Goal: Communication & Community: Answer question/provide support

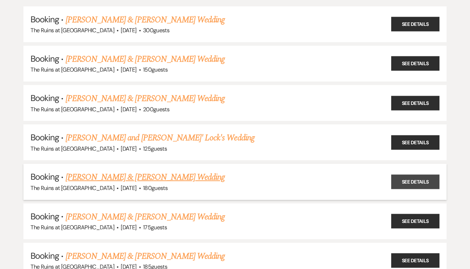
click at [419, 180] on link "See Details" at bounding box center [415, 182] width 48 height 15
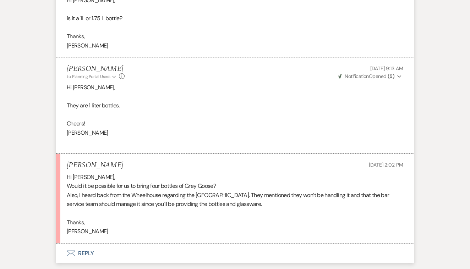
scroll to position [2840, 0]
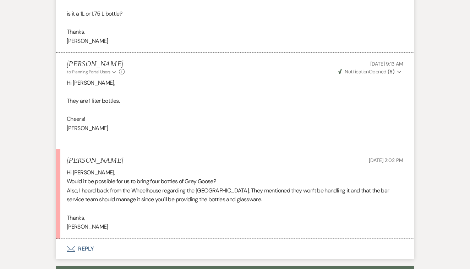
click at [82, 239] on button "Envelope Reply" at bounding box center [235, 249] width 358 height 20
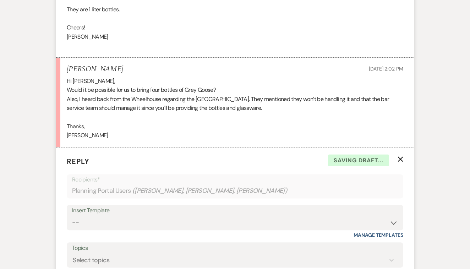
scroll to position [2937, 0]
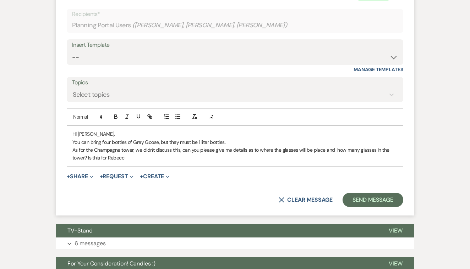
scroll to position [3096, 0]
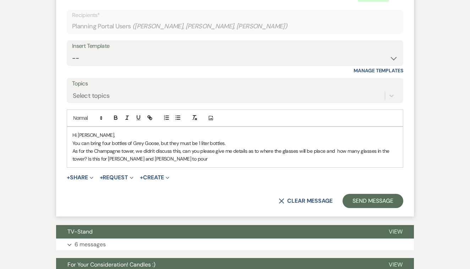
click at [106, 147] on p "As for the Champagne tower, we didn't discuss this, can you please give me deta…" at bounding box center [234, 155] width 325 height 16
click at [155, 147] on p "As for the Champagne tower, we didn't discuss this, can you please give me deta…" at bounding box center [234, 155] width 325 height 16
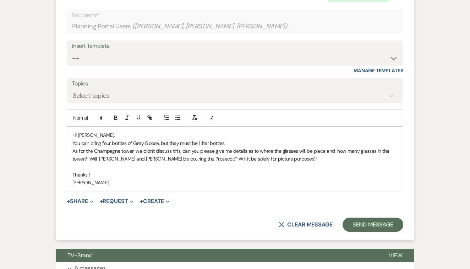
click at [101, 131] on p "Hi [PERSON_NAME]," at bounding box center [234, 135] width 325 height 8
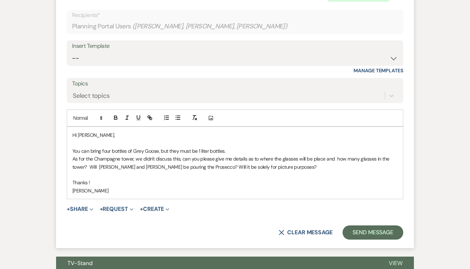
click at [231, 147] on p "You can bring four bottles of Grey Goose, but they must be 1 liter bottles." at bounding box center [234, 151] width 325 height 8
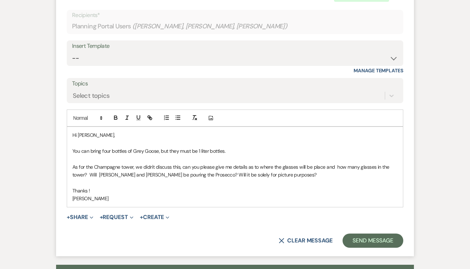
click at [180, 163] on p "As for the Champagne tower, we didn't discuss this, can you please give me deta…" at bounding box center [234, 171] width 325 height 16
click at [241, 163] on p "As for the [GEOGRAPHIC_DATA], we didn't discuss this in detail, can you please …" at bounding box center [234, 171] width 325 height 16
click at [257, 163] on p "As for the [GEOGRAPHIC_DATA], we didn't discuss this in detail, can you please …" at bounding box center [234, 171] width 325 height 16
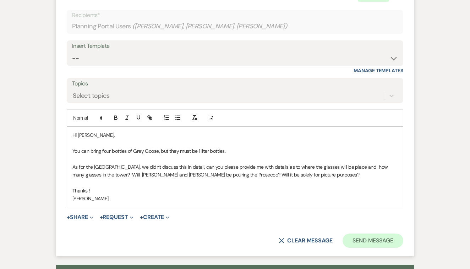
click at [365, 234] on button "Send Message" at bounding box center [373, 241] width 61 height 14
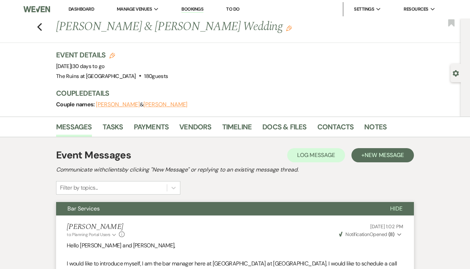
scroll to position [0, 0]
click at [39, 27] on icon "Previous" at bounding box center [39, 27] width 5 height 9
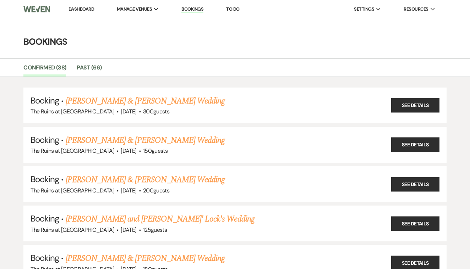
scroll to position [81, 0]
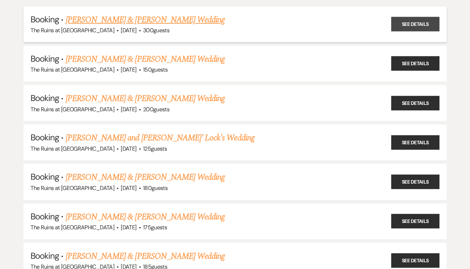
click at [428, 21] on link "See Details" at bounding box center [415, 24] width 48 height 15
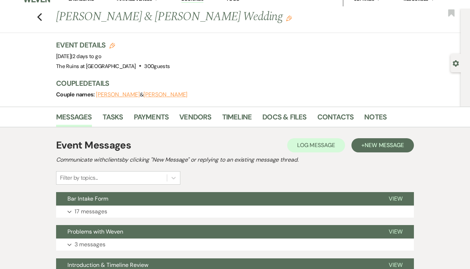
scroll to position [11, 0]
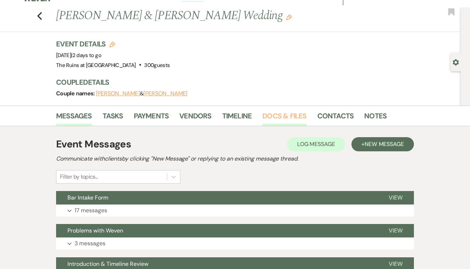
click at [283, 117] on link "Docs & Files" at bounding box center [284, 118] width 44 height 16
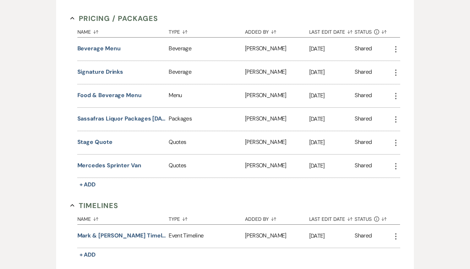
scroll to position [2409, 0]
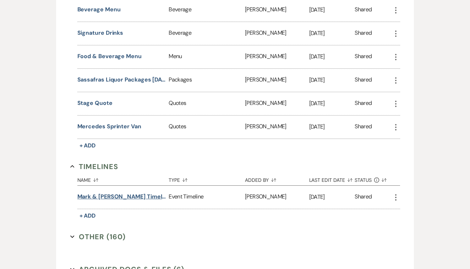
click at [142, 196] on button "Mark & [PERSON_NAME] Timeline Draft" at bounding box center [121, 197] width 89 height 9
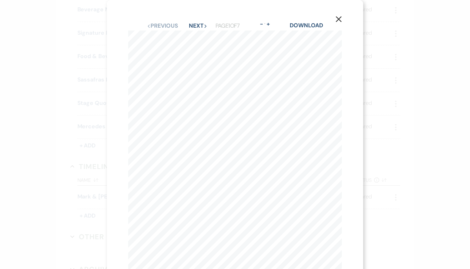
scroll to position [0, 0]
click at [193, 23] on button "Next Next" at bounding box center [198, 26] width 18 height 6
click at [190, 24] on button "Next Next" at bounding box center [198, 26] width 18 height 6
click at [193, 23] on button "Next Next" at bounding box center [198, 26] width 18 height 6
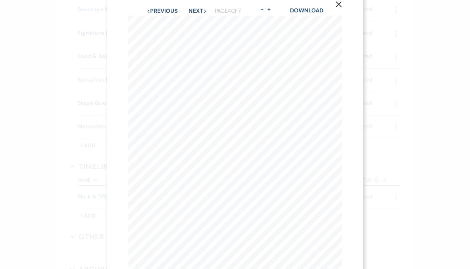
click at [339, 5] on icon "X" at bounding box center [338, 4] width 6 height 6
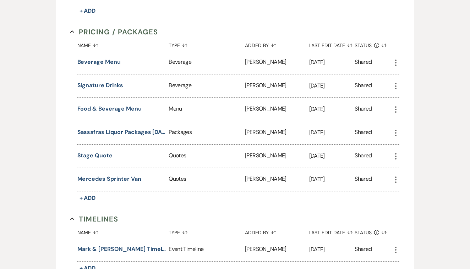
scroll to position [2356, 0]
